Goal: Transaction & Acquisition: Book appointment/travel/reservation

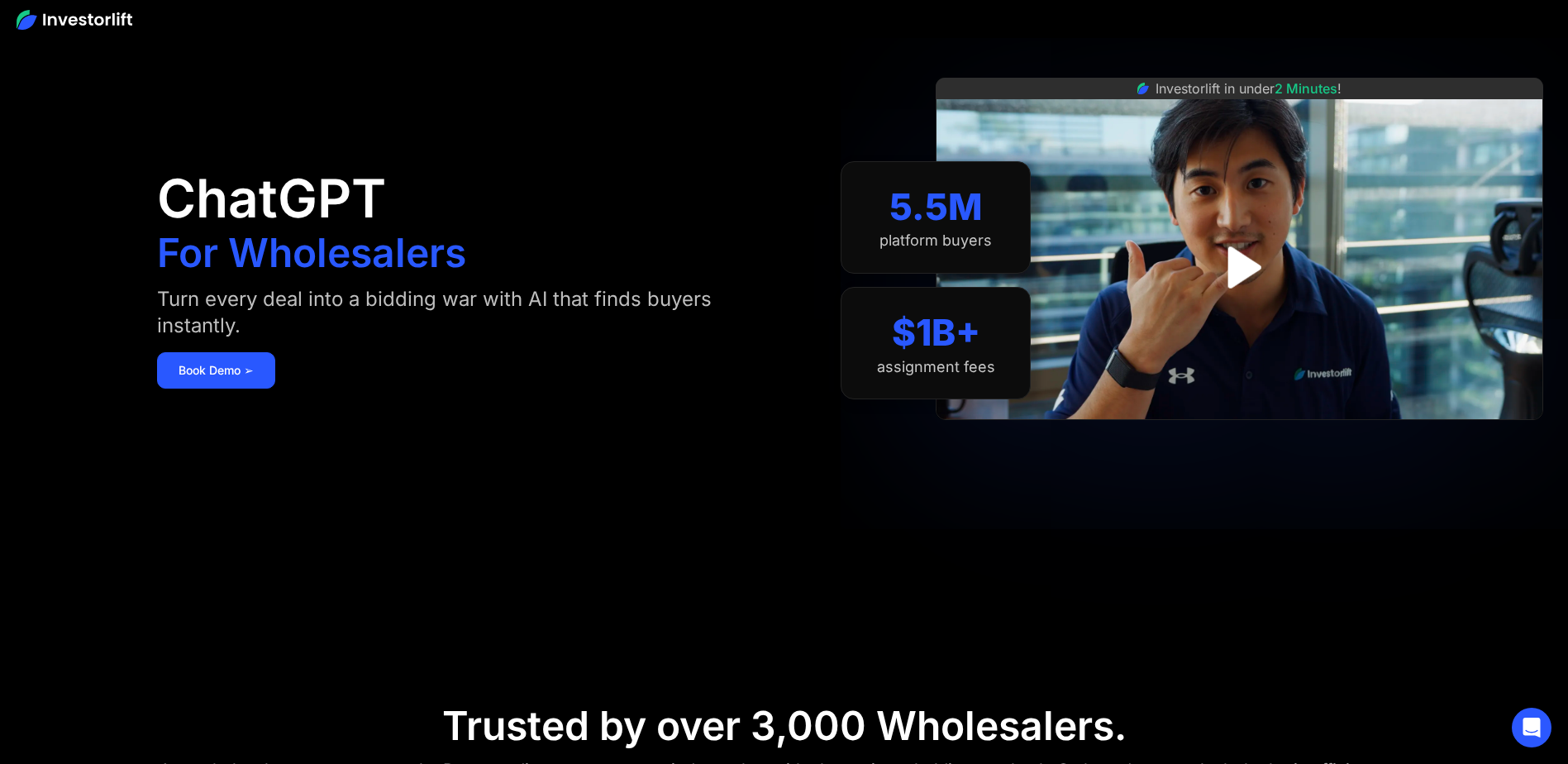
scroll to position [165, 0]
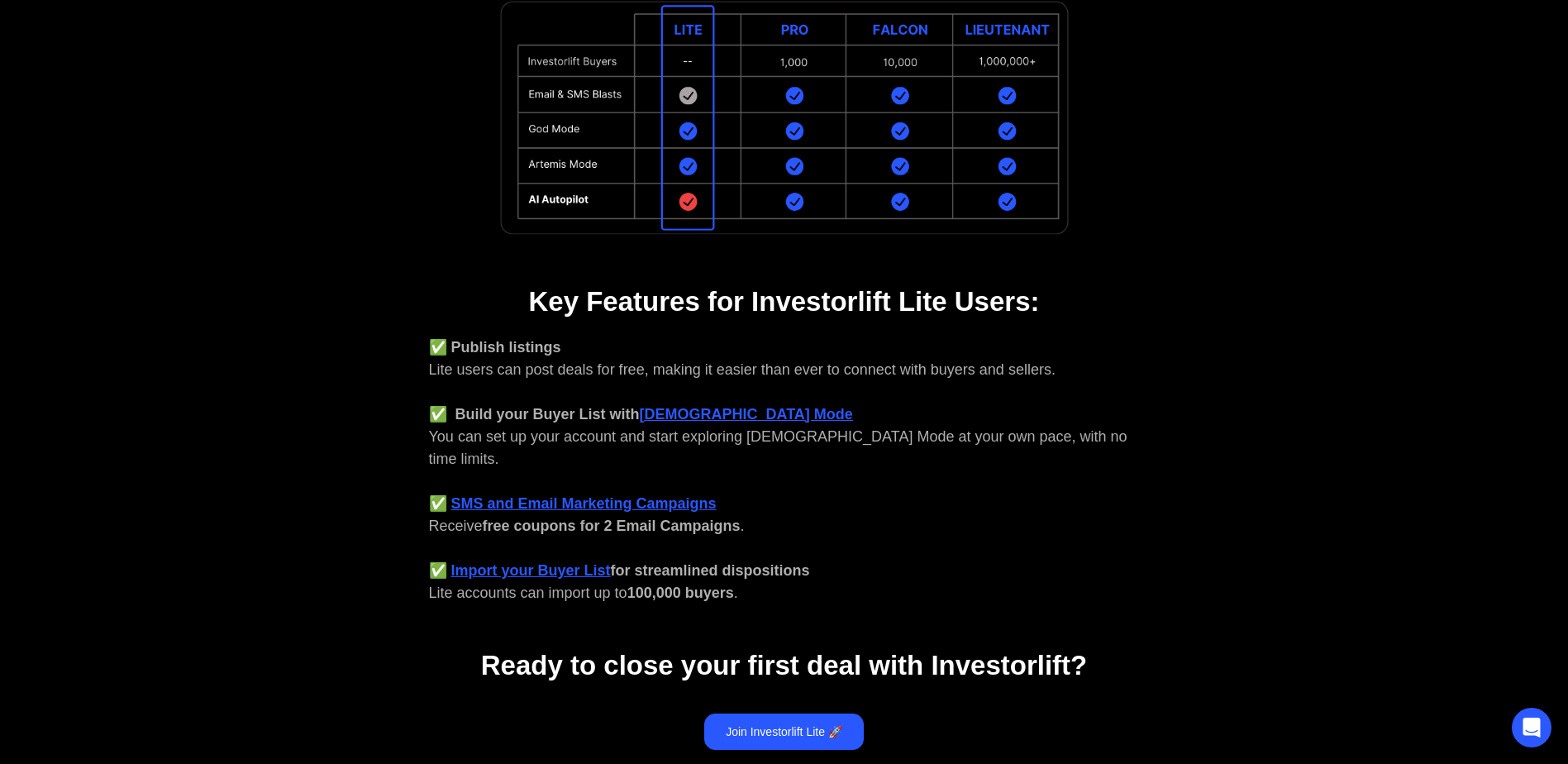
scroll to position [444, 0]
